Goal: Find specific page/section: Find specific page/section

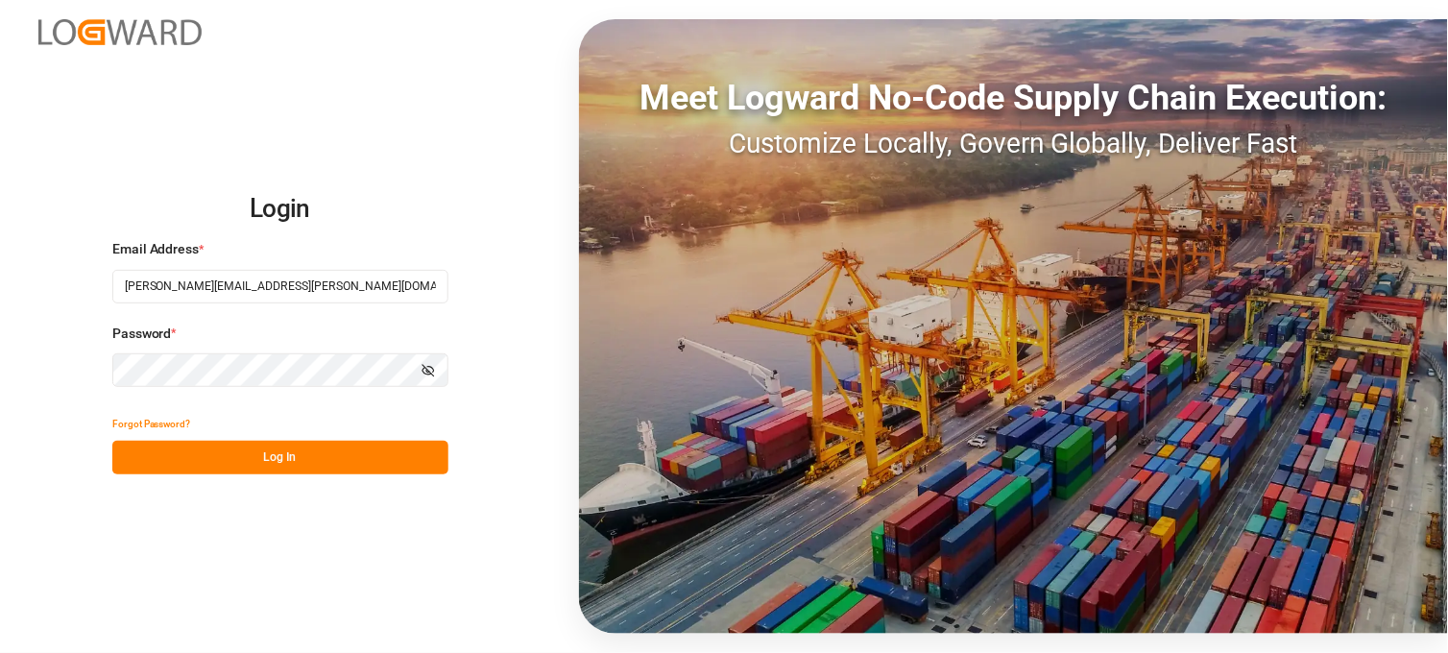
click at [229, 462] on button "Log In" at bounding box center [280, 458] width 336 height 34
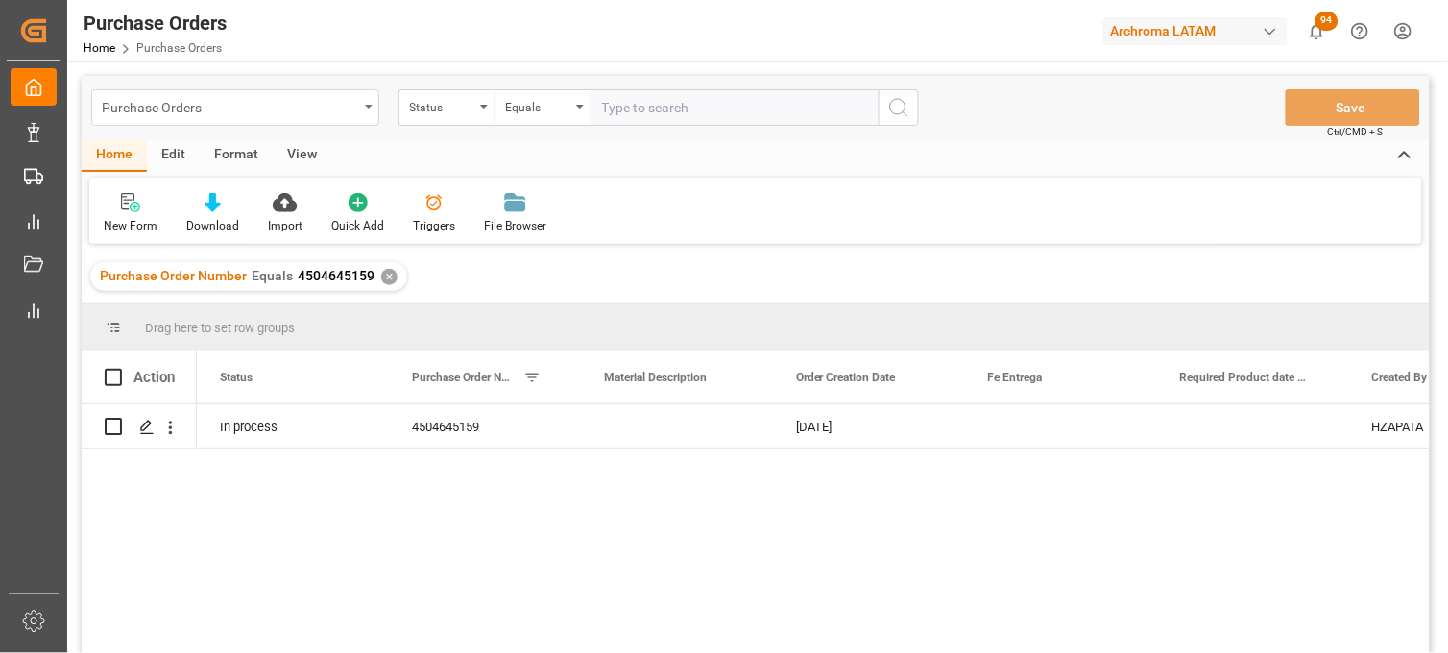
click at [206, 101] on div "Purchase Orders" at bounding box center [230, 106] width 256 height 24
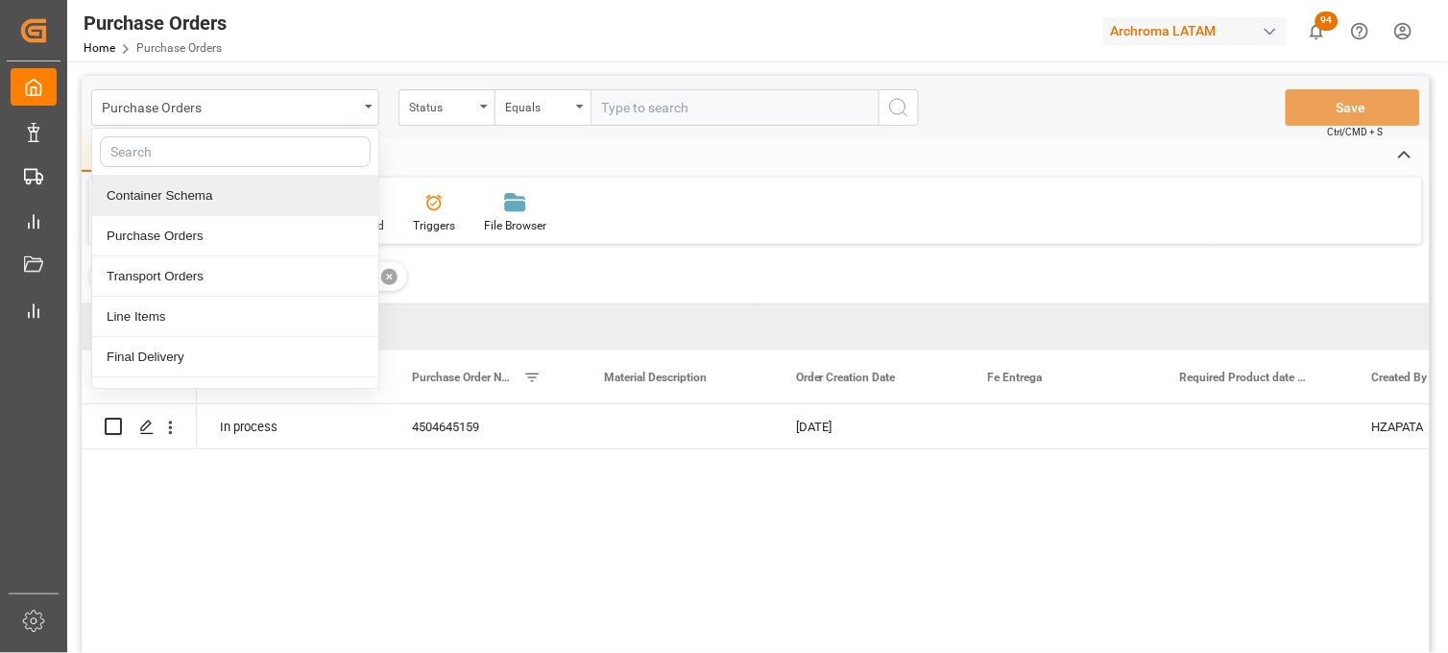
click at [196, 189] on div "Container Schema" at bounding box center [235, 196] width 286 height 40
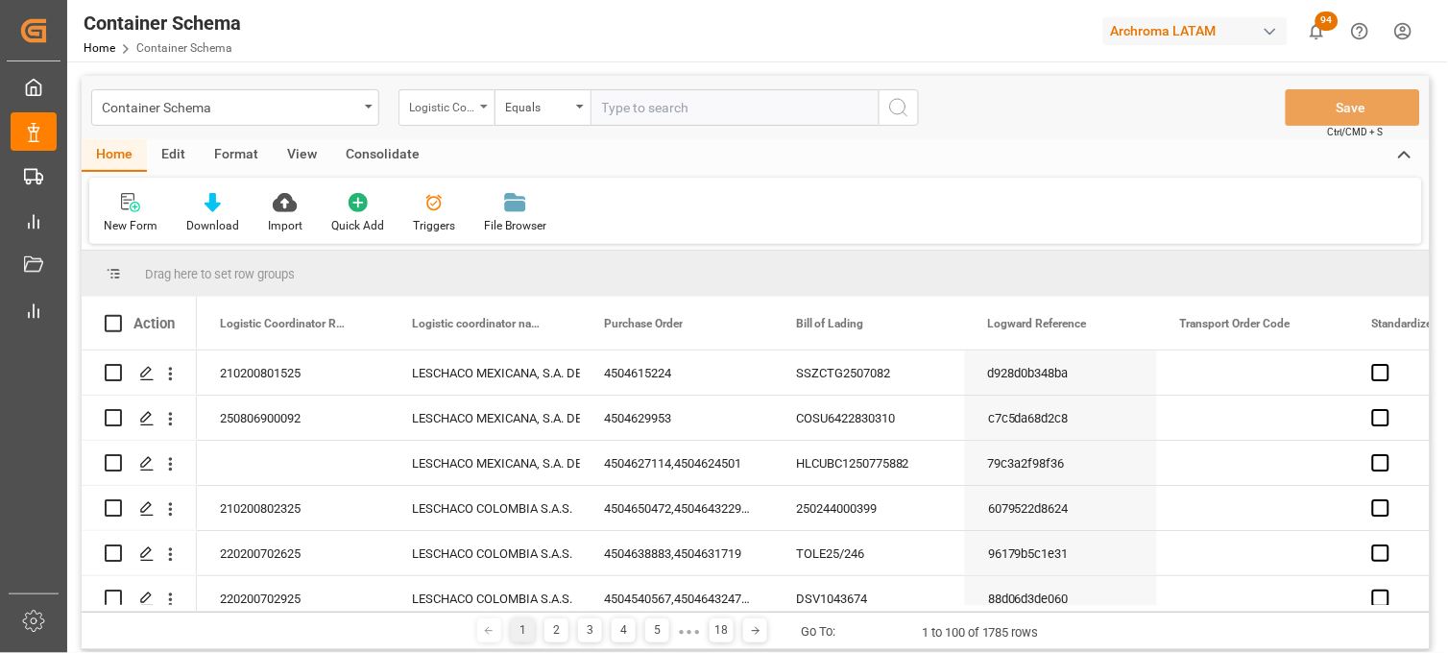
click at [456, 96] on div "Logistic Coordinator Reference Number" at bounding box center [441, 105] width 65 height 22
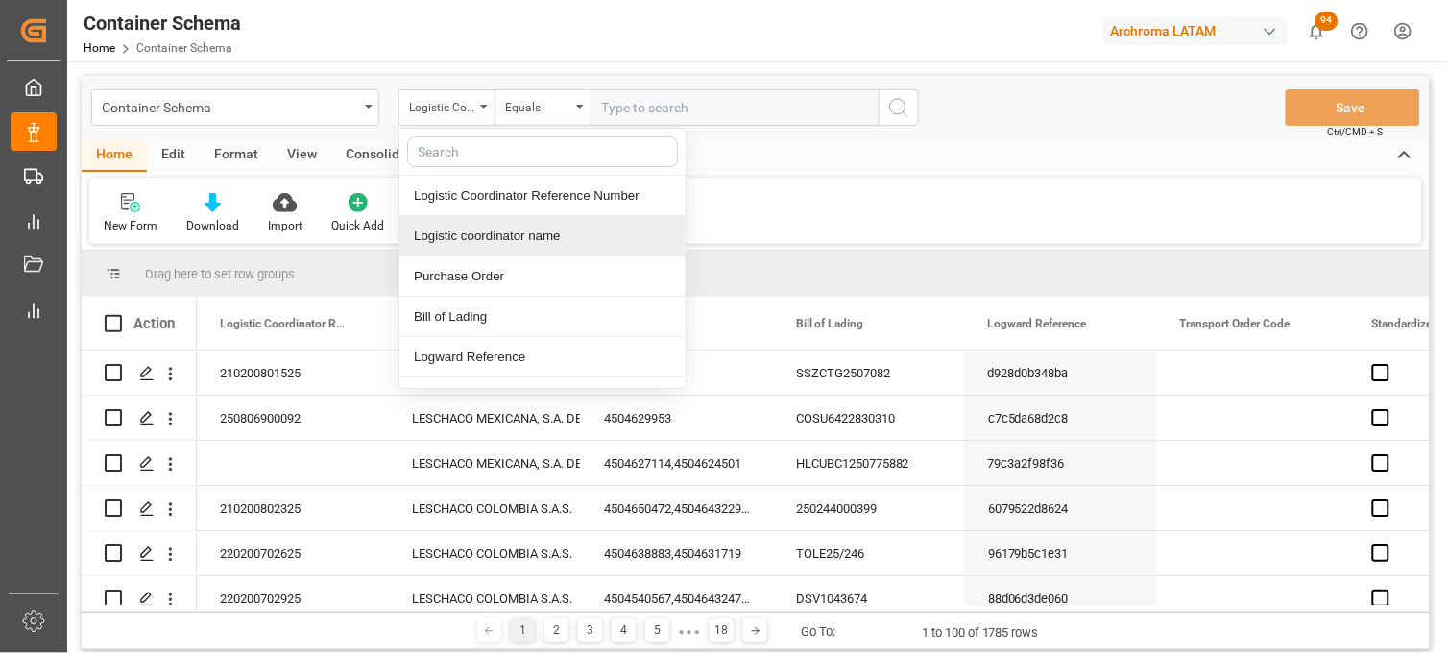
click at [488, 254] on div "Logistic coordinator name" at bounding box center [542, 236] width 286 height 40
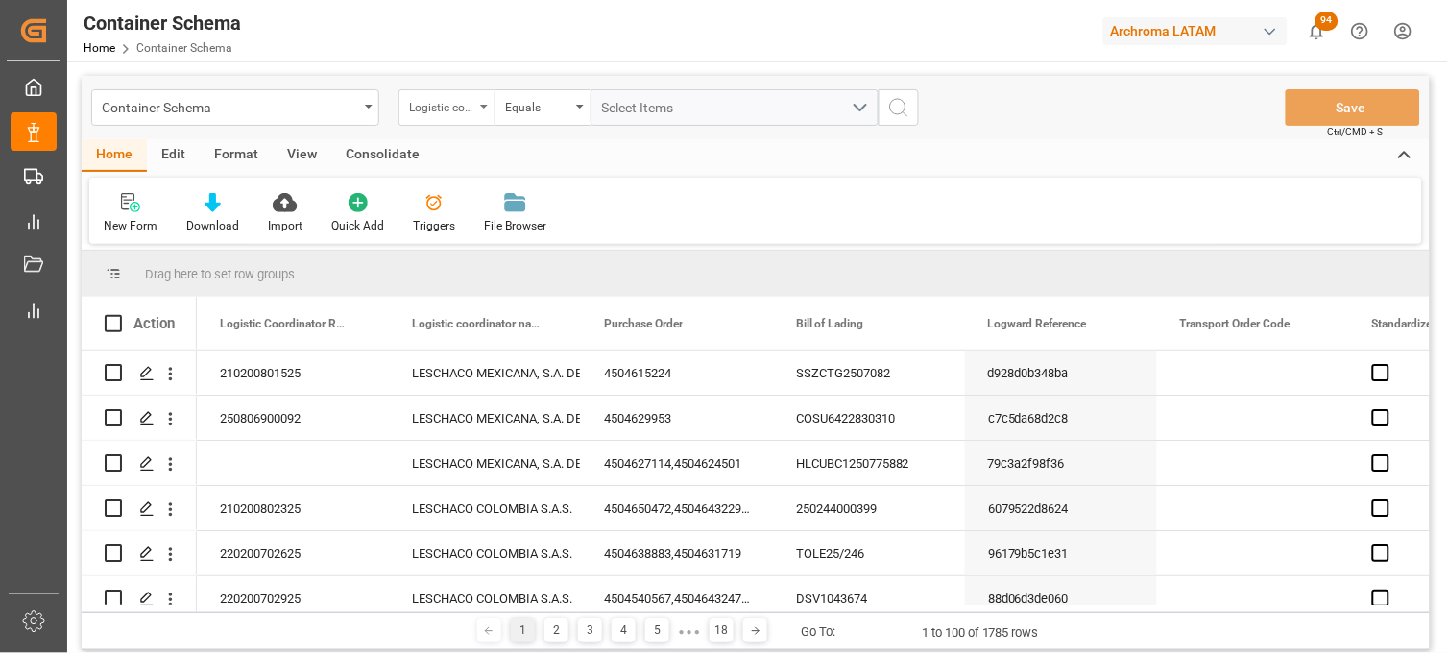
click at [456, 115] on div "Logistic coordinator name" at bounding box center [441, 105] width 65 height 22
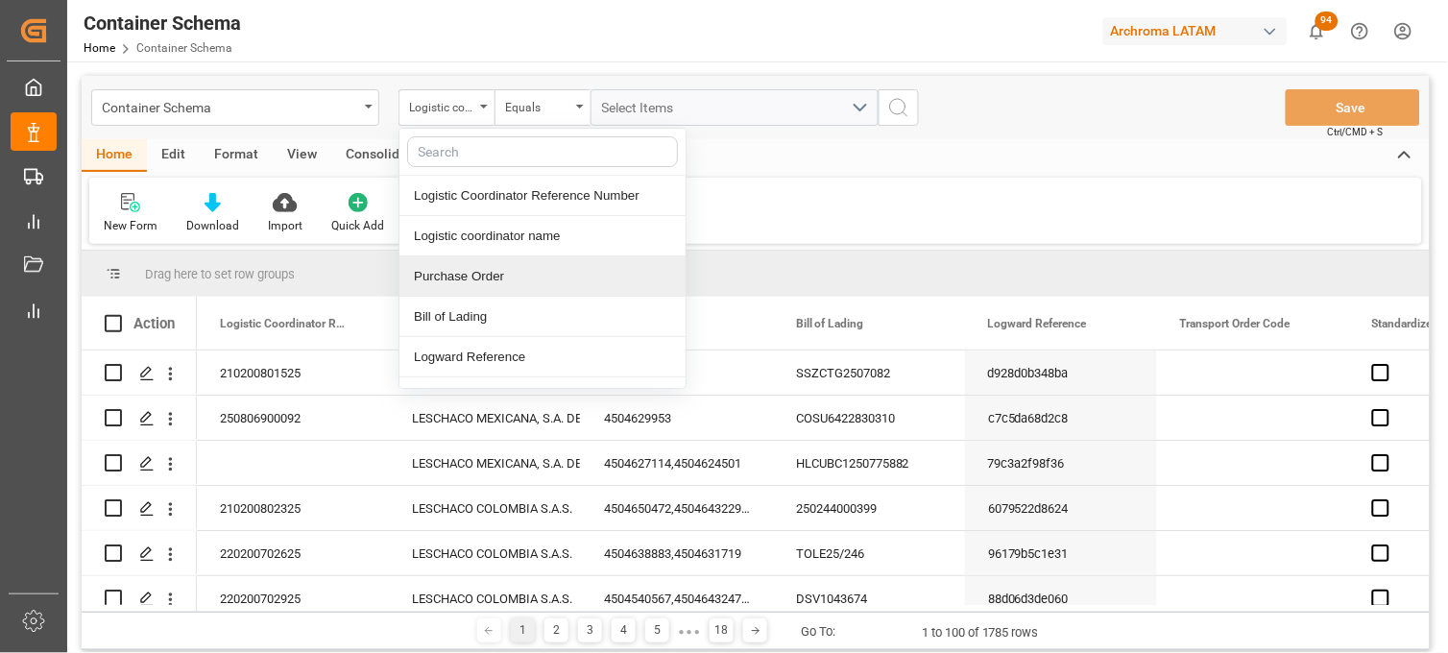
click at [490, 279] on div "Purchase Order" at bounding box center [542, 276] width 286 height 40
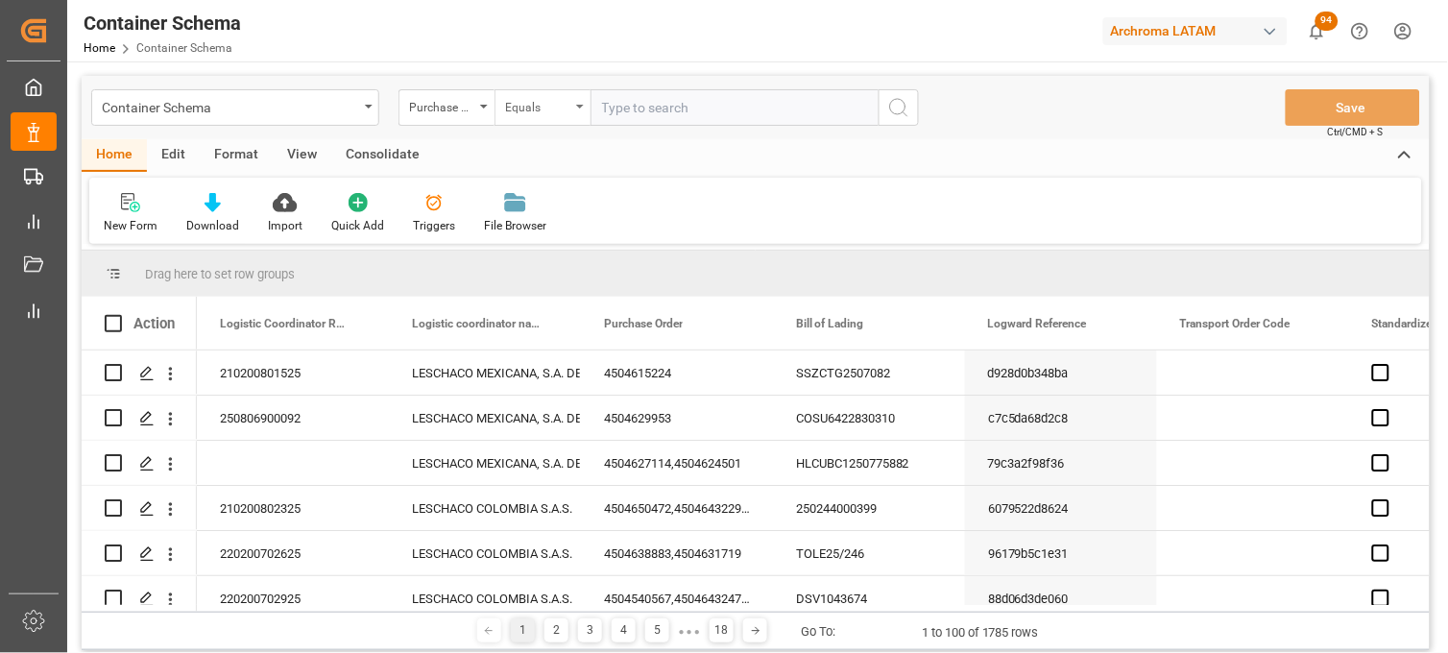
click at [560, 109] on div "Equals" at bounding box center [537, 105] width 65 height 22
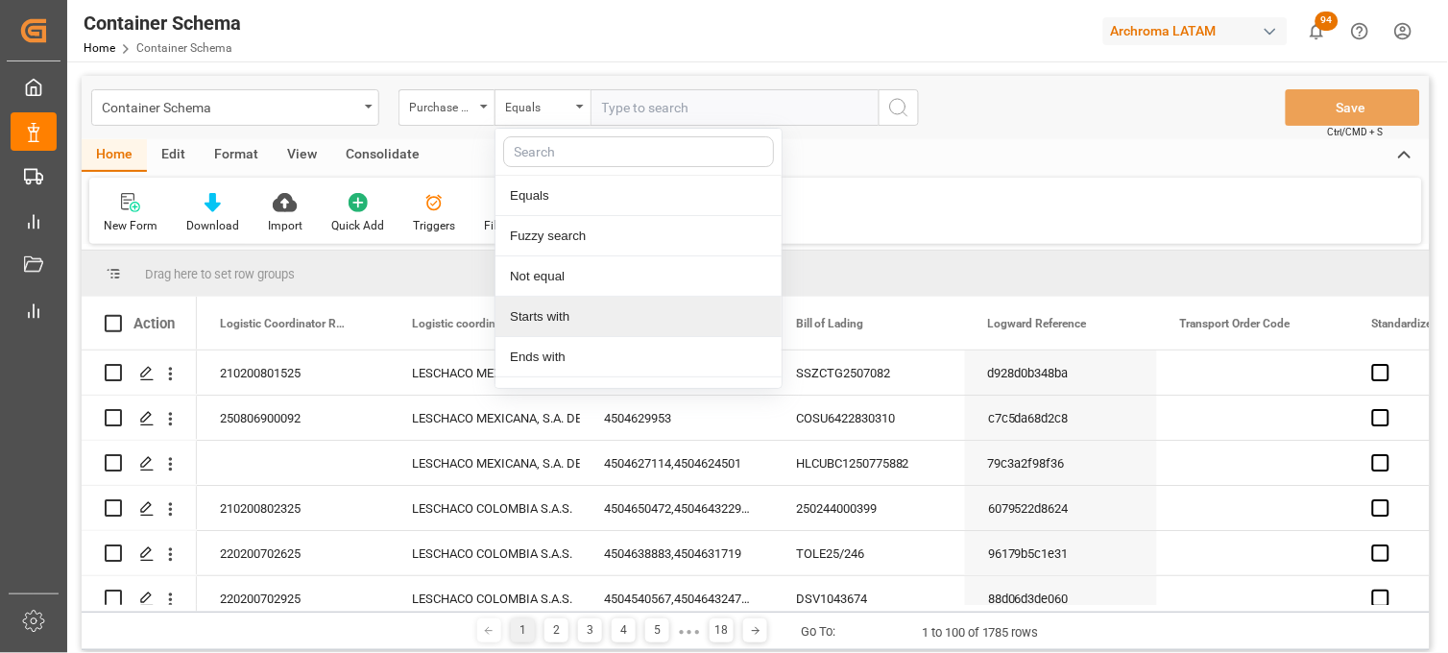
click at [565, 311] on div "Starts with" at bounding box center [639, 317] width 286 height 40
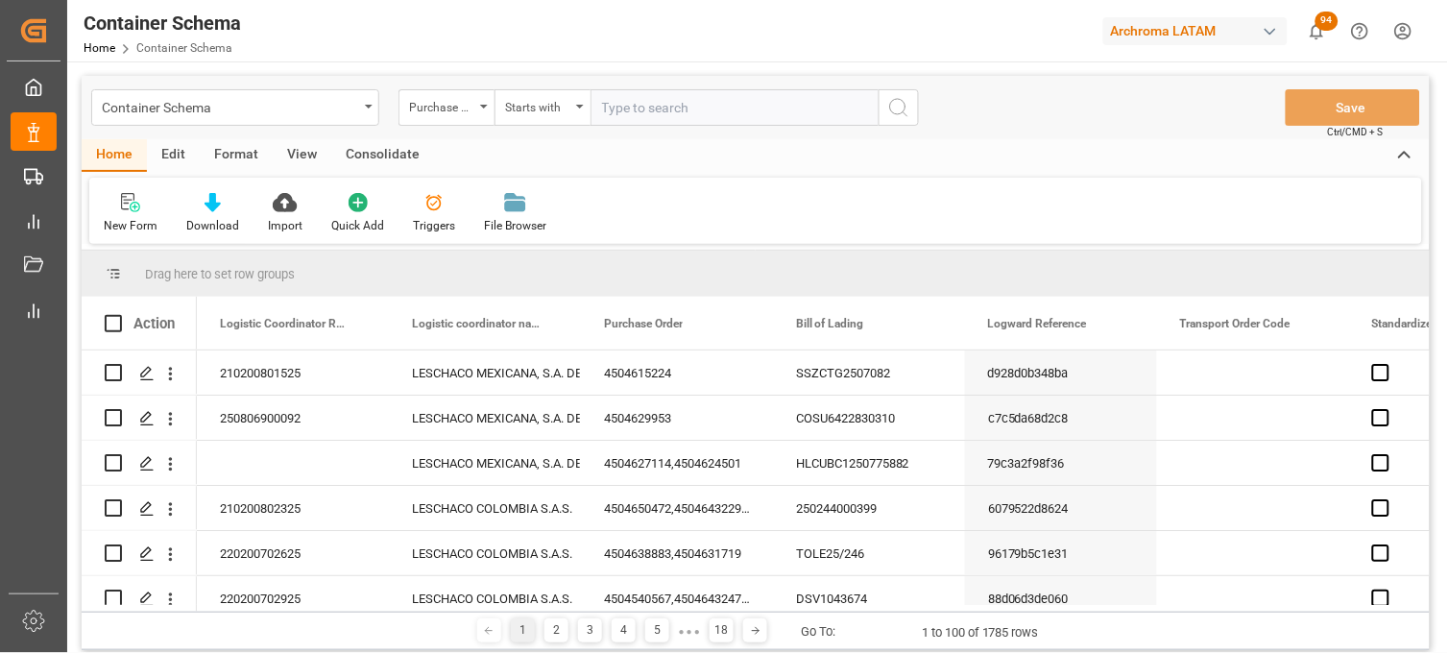
click at [616, 116] on input "text" at bounding box center [735, 107] width 288 height 36
paste input "4504638471"
type input "4504638471"
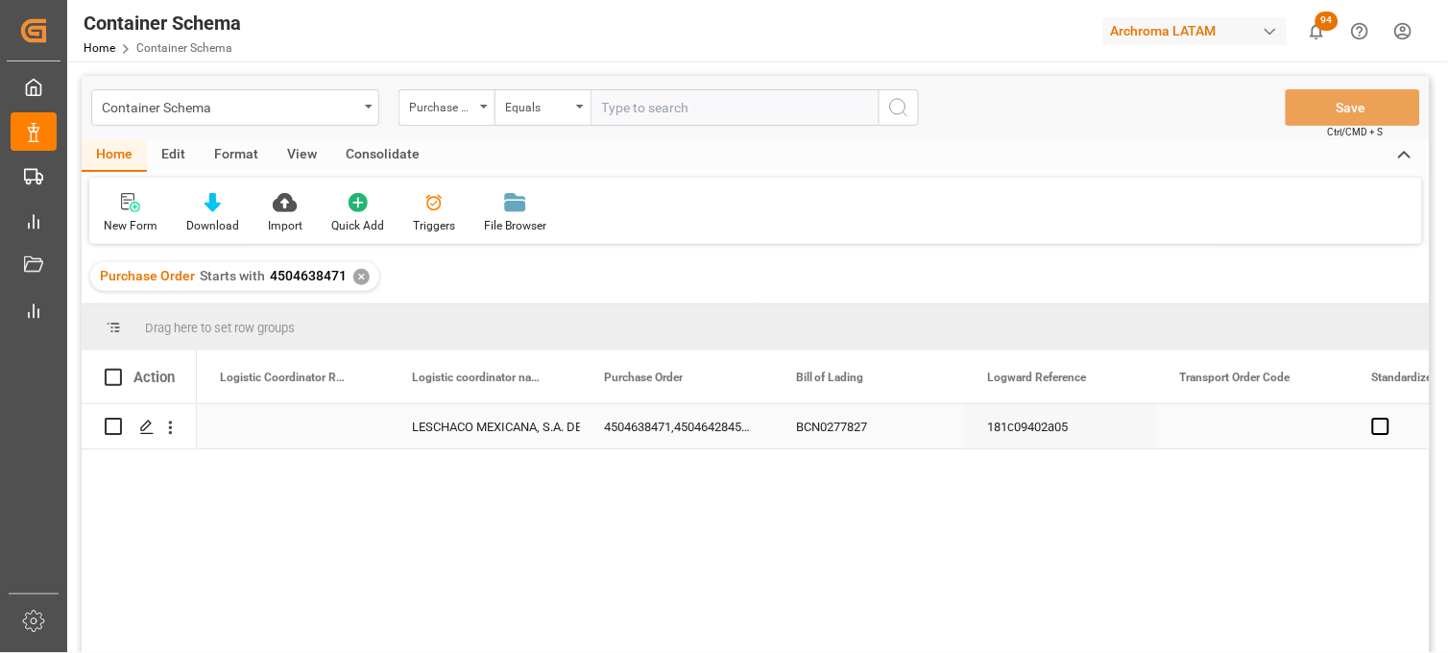
click at [261, 423] on div "Press SPACE to select this row." at bounding box center [293, 426] width 192 height 44
type input "250815080163"
click at [465, 423] on div "LESCHACO MEXICANA, S.A. DE C.V." at bounding box center [485, 427] width 146 height 44
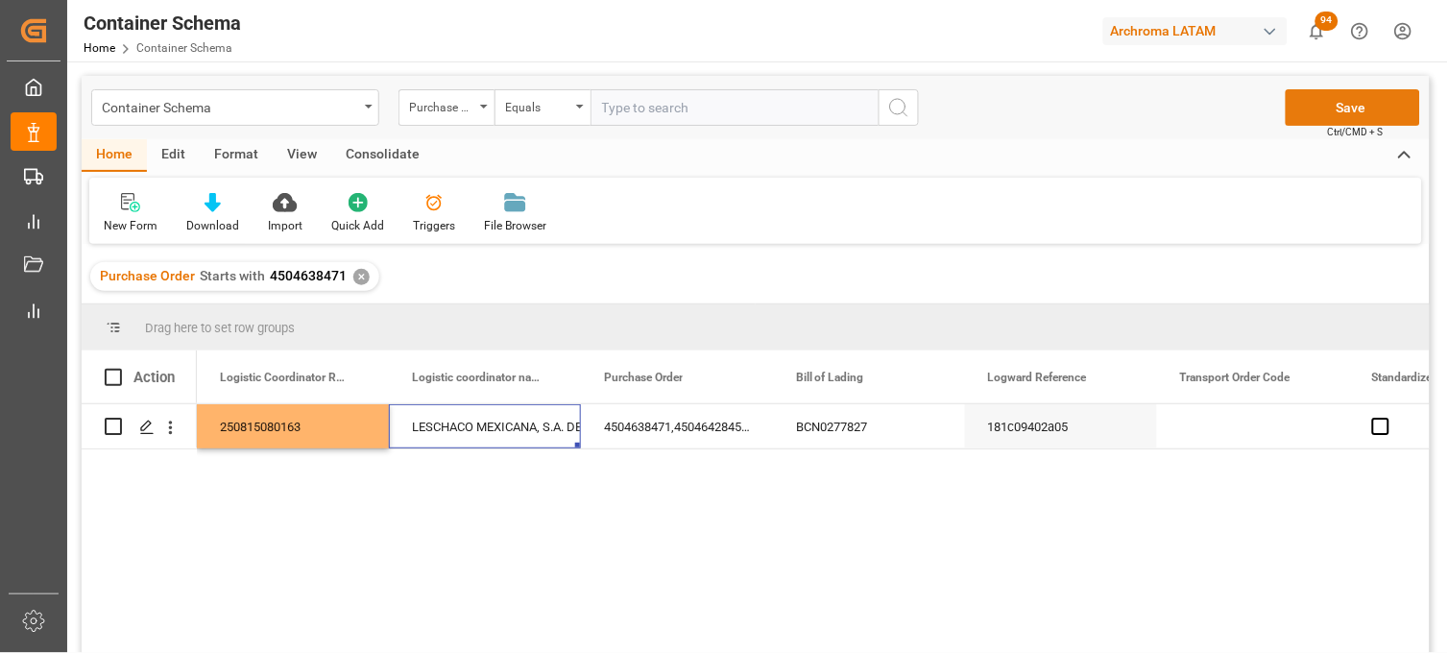
click at [1304, 109] on button "Save" at bounding box center [1353, 107] width 134 height 36
